Goal: Navigation & Orientation: Find specific page/section

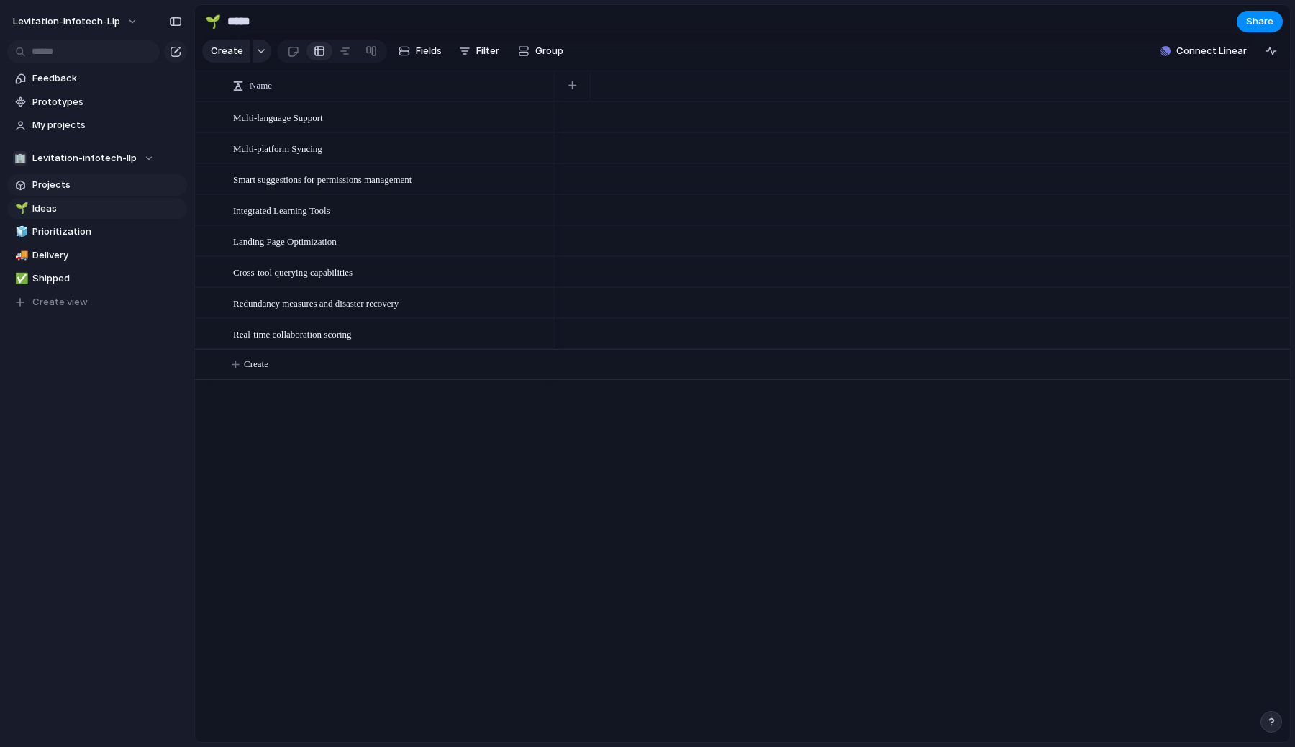
click at [96, 183] on span "Projects" at bounding box center [107, 185] width 150 height 14
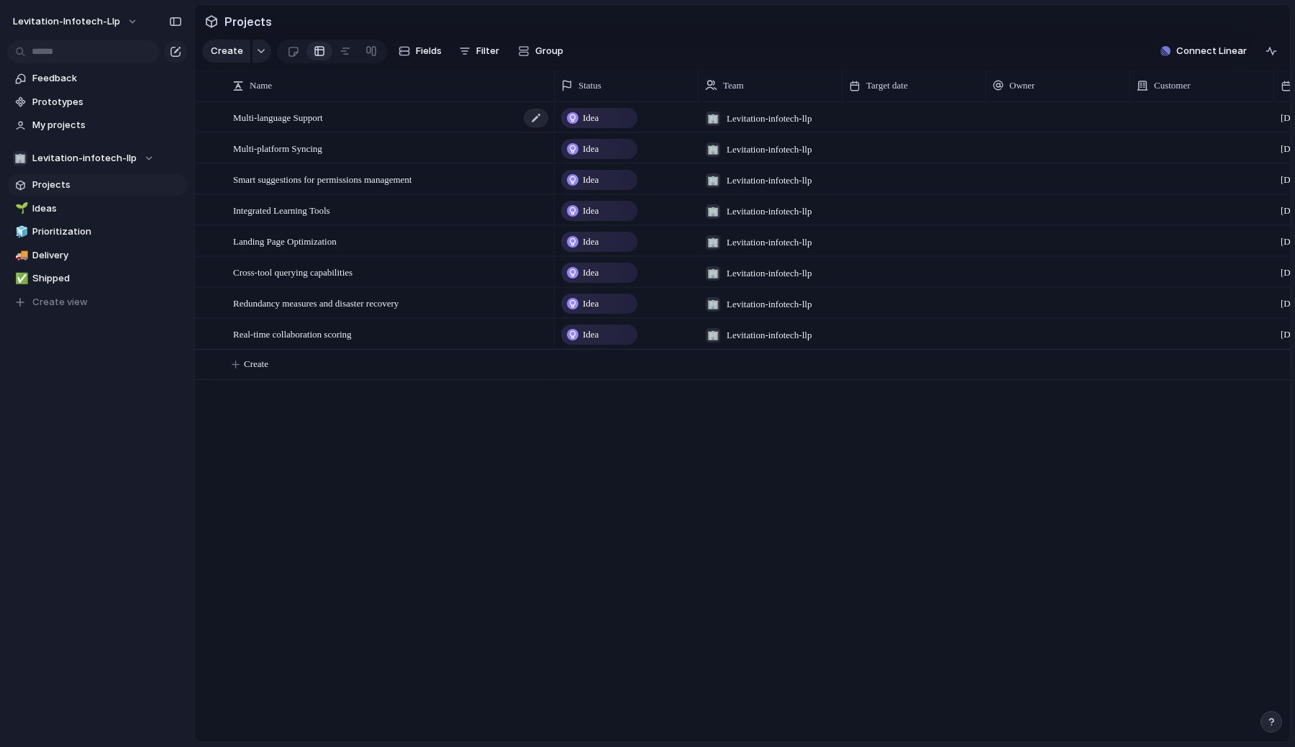
click at [320, 117] on span "Multi-language Support" at bounding box center [278, 117] width 90 height 17
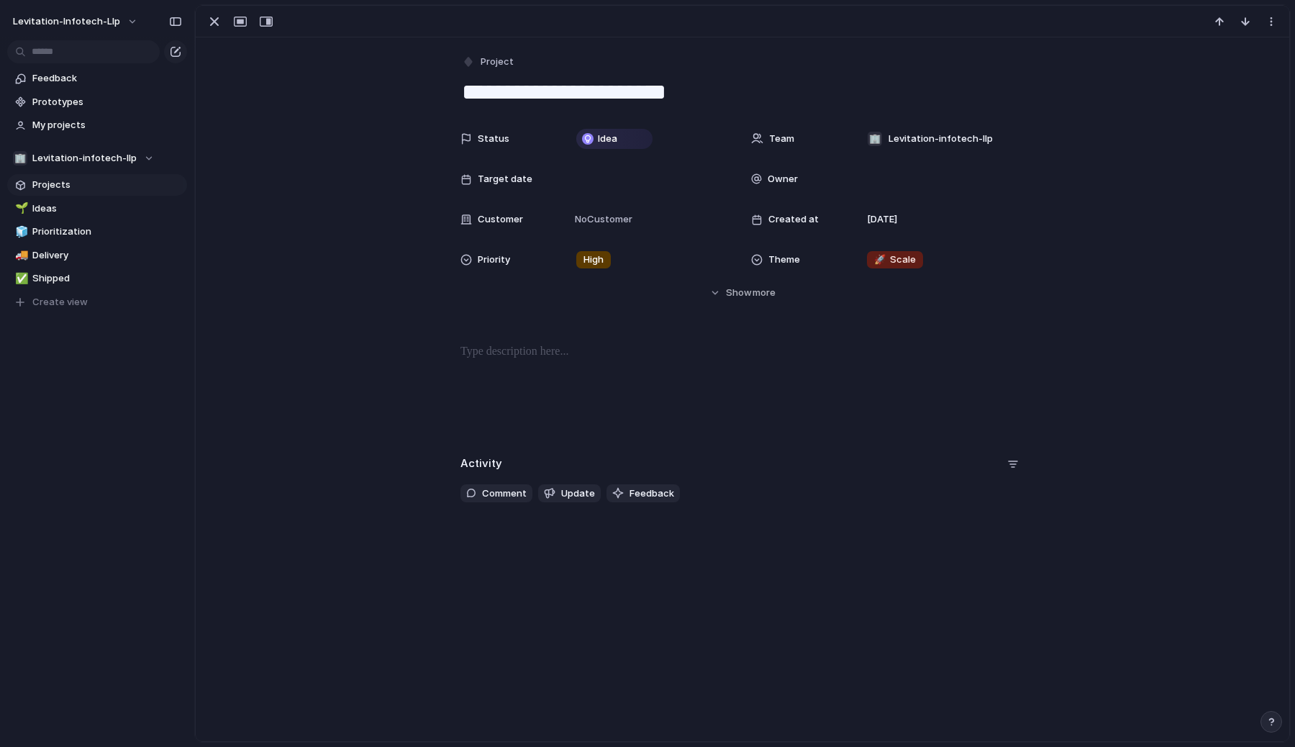
click at [320, 117] on div "**********" at bounding box center [743, 276] width 1094 height 479
click at [212, 22] on div "button" at bounding box center [214, 21] width 17 height 17
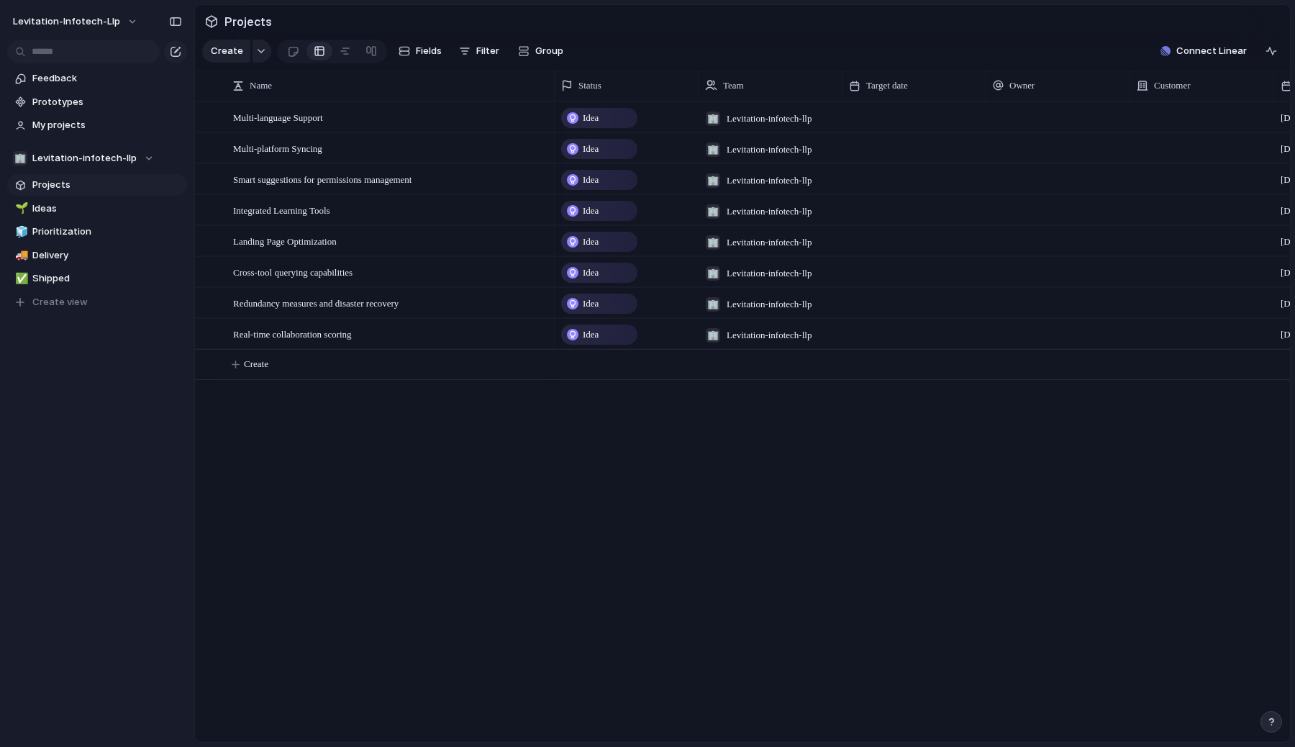
click at [281, 507] on div "Multi-language Support Multi-platform Syncing Smart suggestions for permissions…" at bounding box center [742, 421] width 1095 height 640
click at [304, 118] on span "Multi-language Support" at bounding box center [278, 117] width 90 height 17
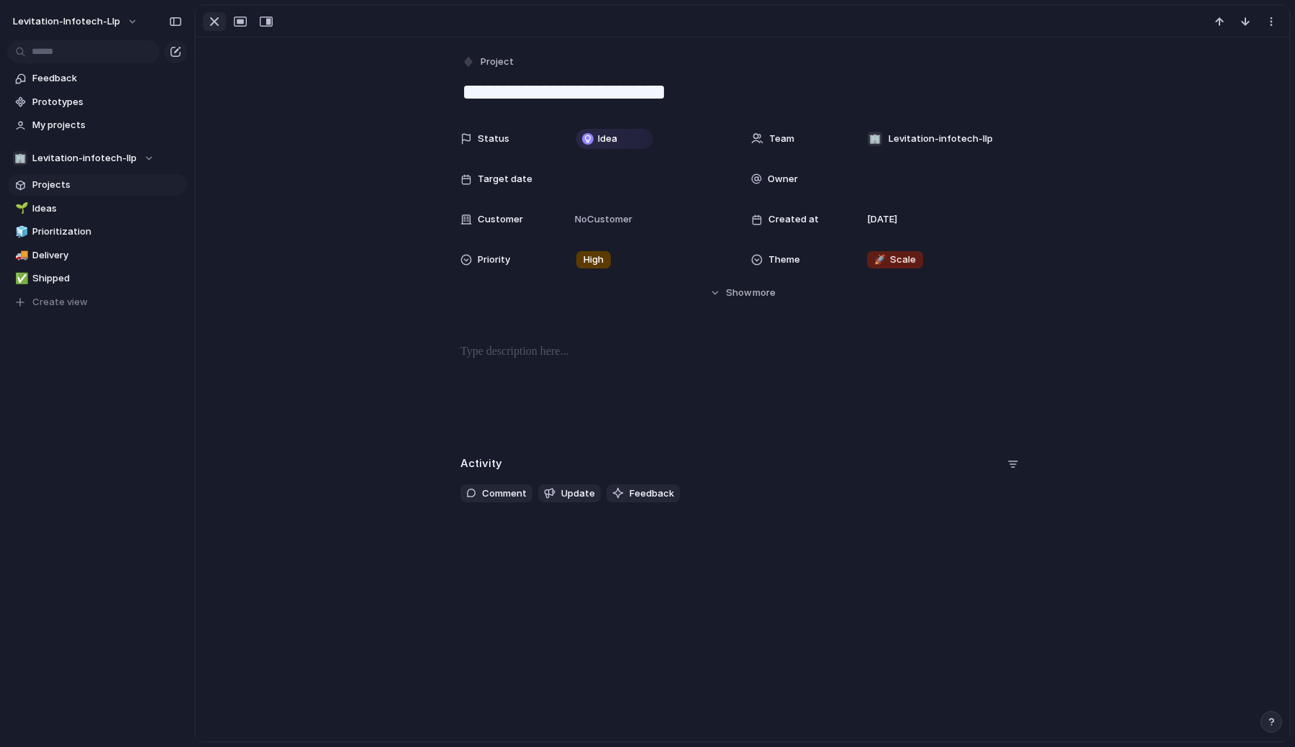
click at [209, 19] on div "button" at bounding box center [214, 21] width 17 height 17
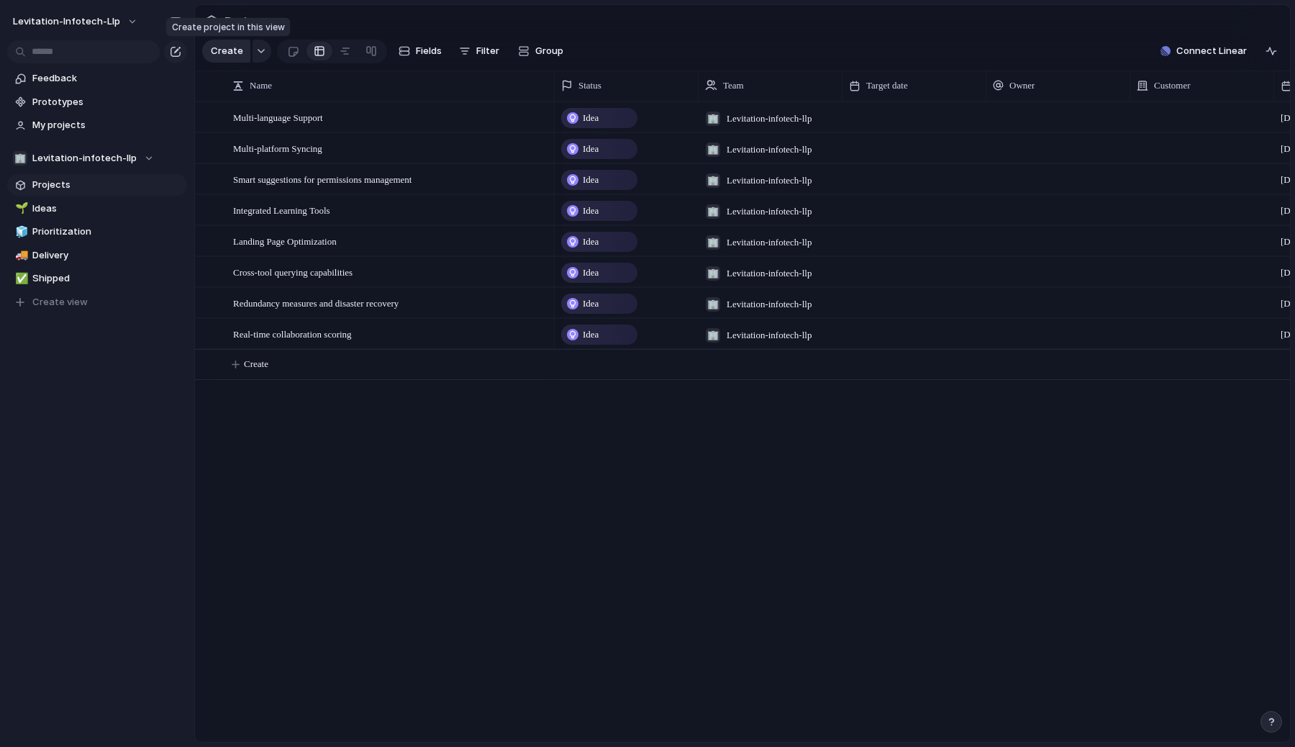
click at [230, 52] on span "Create" at bounding box center [227, 51] width 32 height 14
click at [374, 339] on div "Real-time collaboration scoring" at bounding box center [391, 335] width 317 height 30
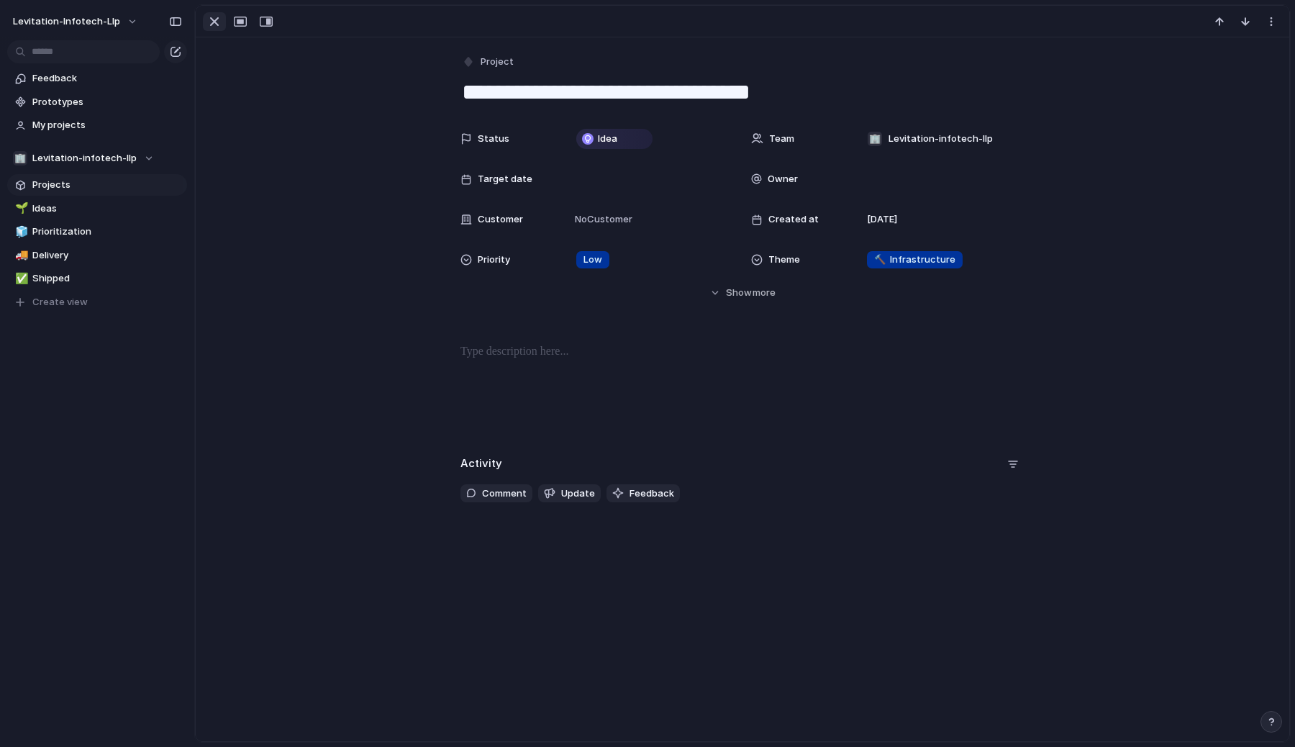
click at [217, 21] on div "button" at bounding box center [214, 21] width 17 height 17
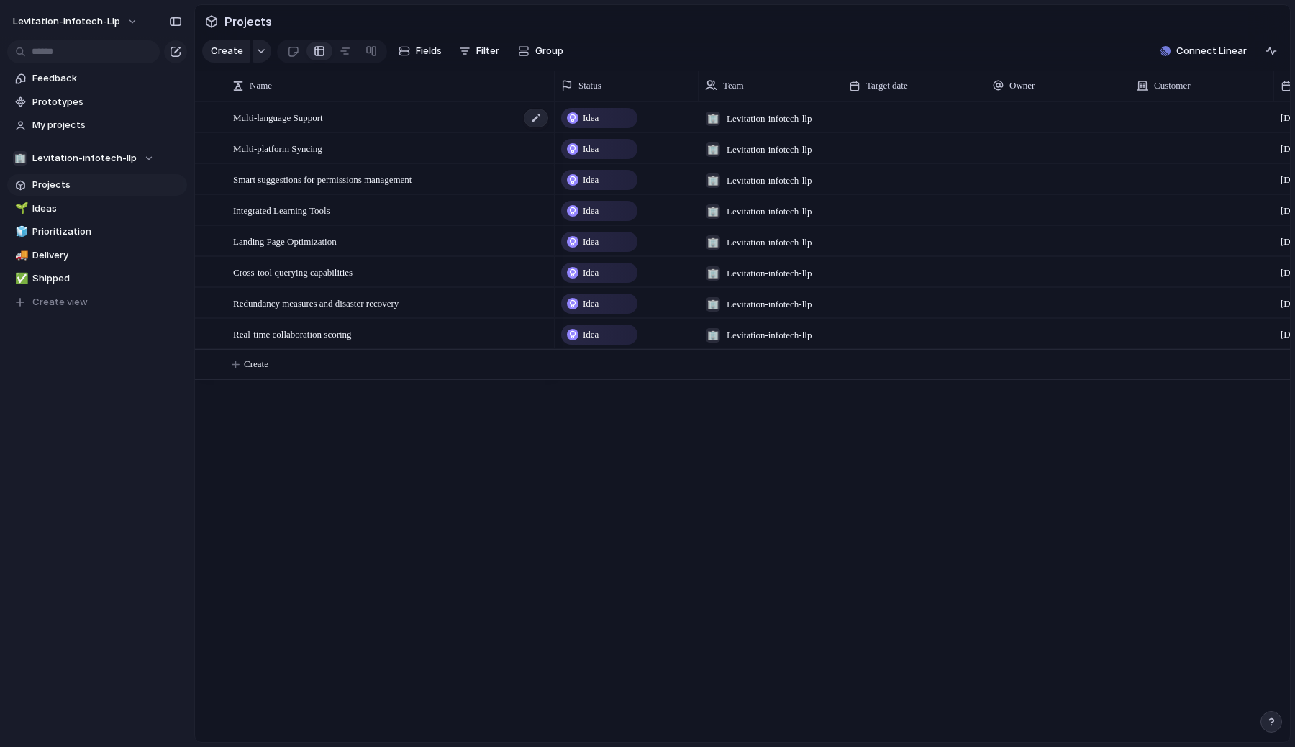
click at [333, 125] on div "Multi-language Support" at bounding box center [391, 118] width 317 height 30
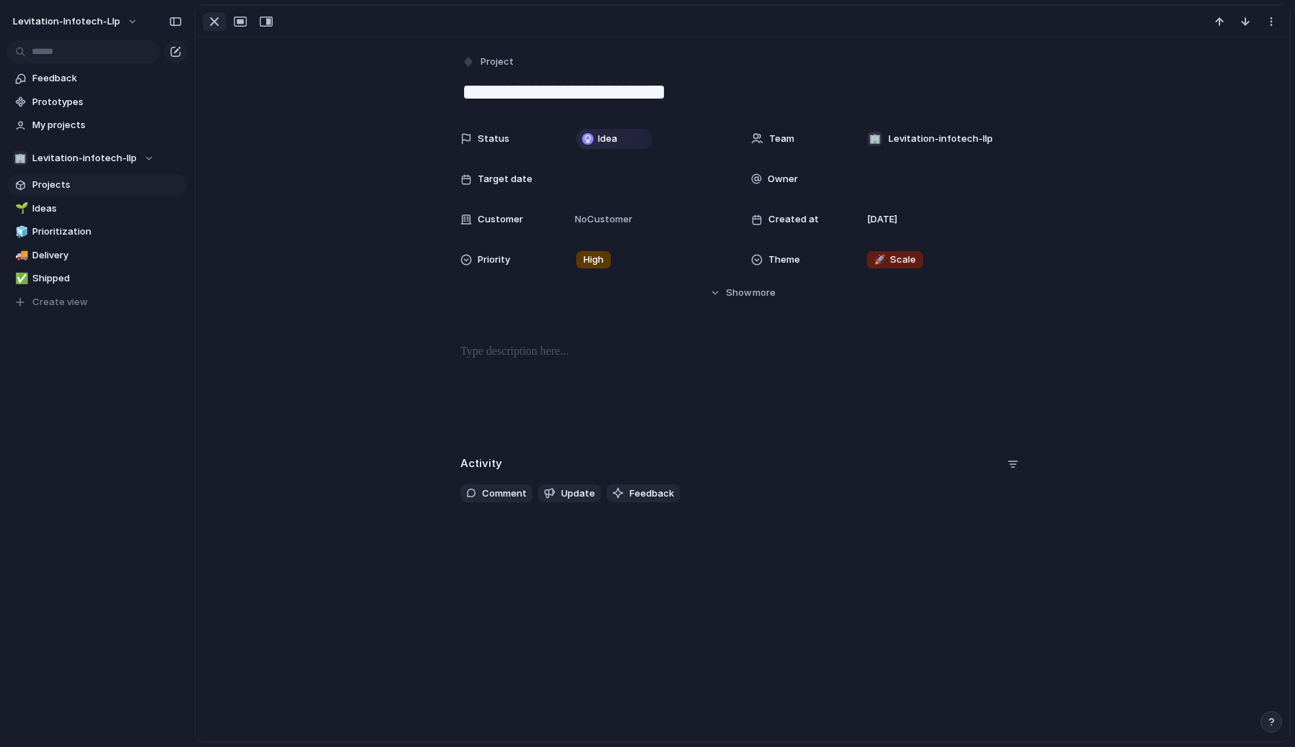
click at [219, 17] on div "button" at bounding box center [214, 21] width 17 height 17
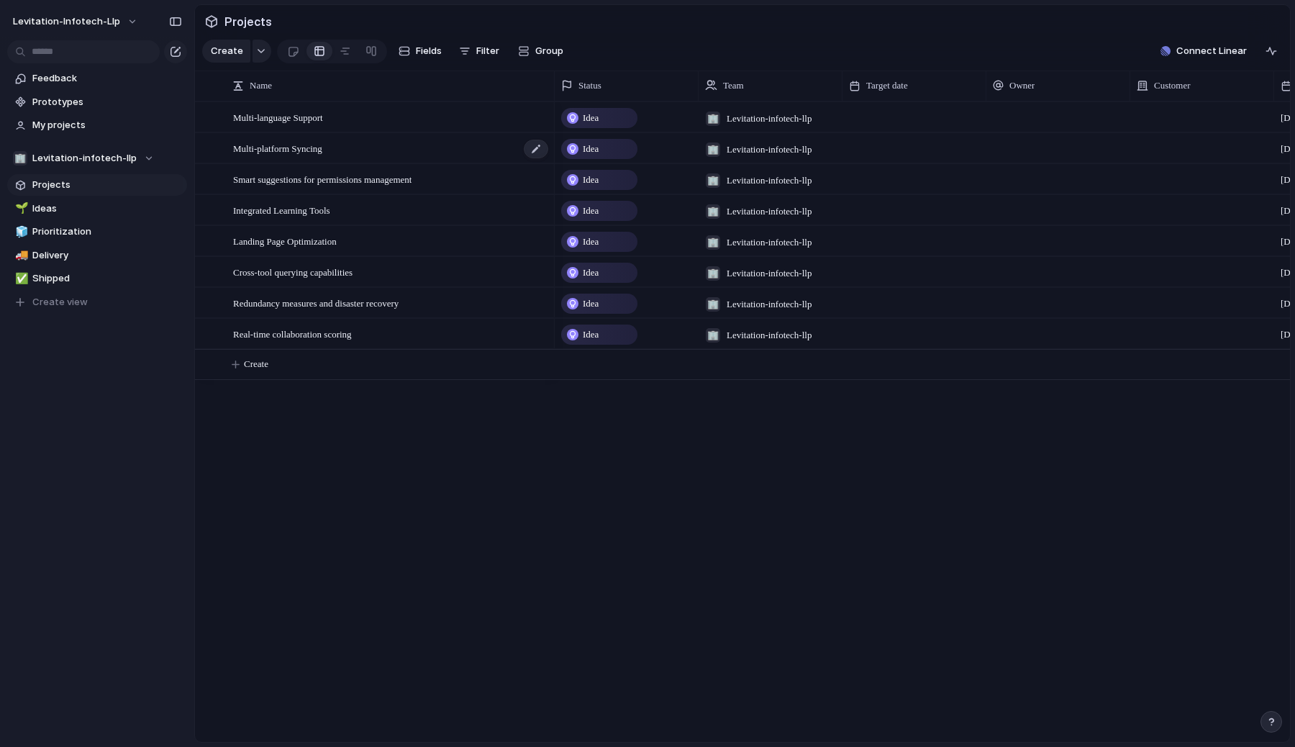
click at [291, 148] on span "Multi-platform Syncing" at bounding box center [277, 148] width 89 height 17
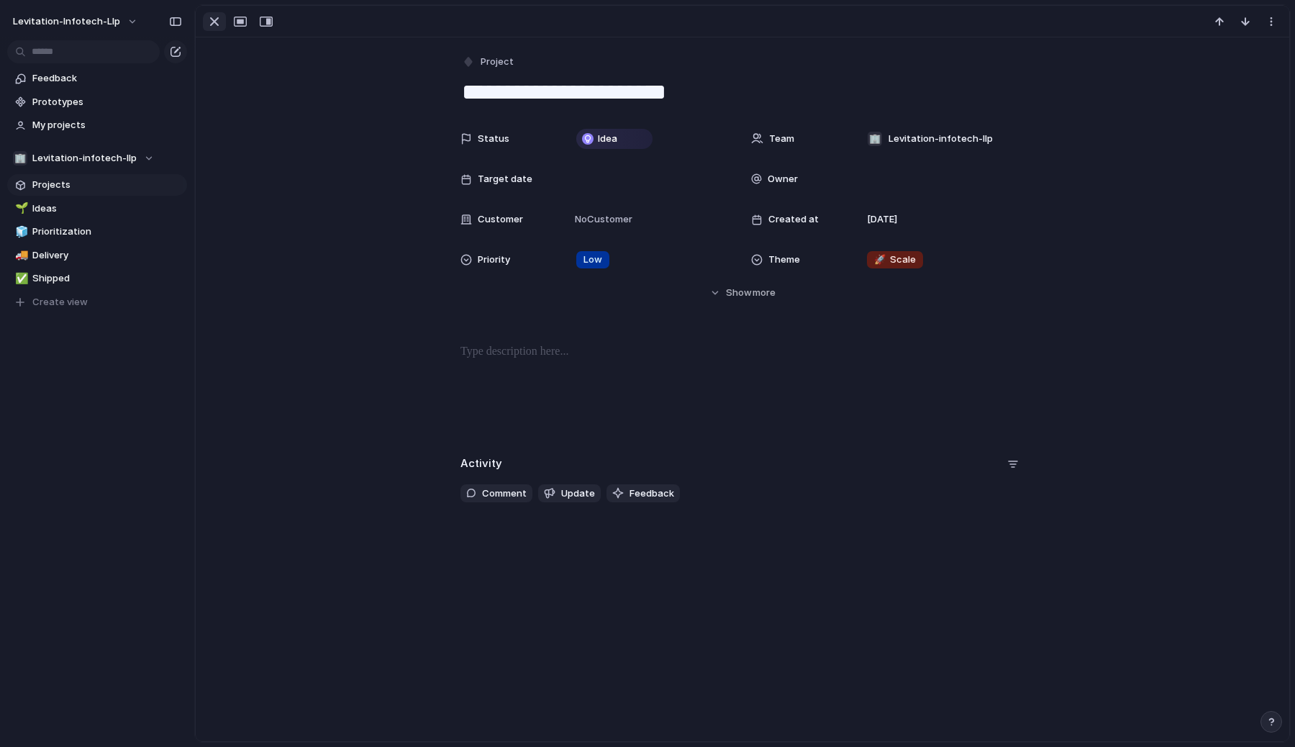
click at [212, 19] on div "button" at bounding box center [214, 21] width 17 height 17
